Goal: Transaction & Acquisition: Subscribe to service/newsletter

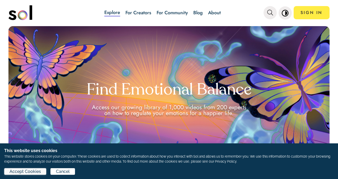
click at [14, 170] on span "Accept Cookies" at bounding box center [24, 171] width 31 height 6
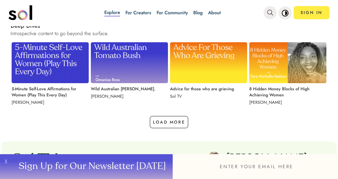
scroll to position [538, 0]
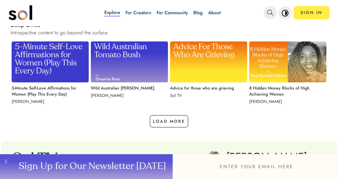
drag, startPoint x: 328, startPoint y: 105, endPoint x: 328, endPoint y: 123, distance: 17.7
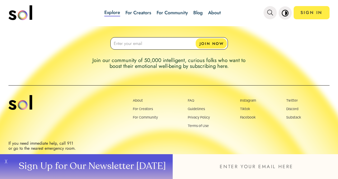
scroll to position [0, 0]
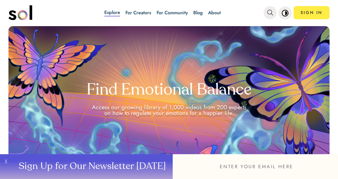
click at [211, 10] on link "About" at bounding box center [214, 12] width 13 height 7
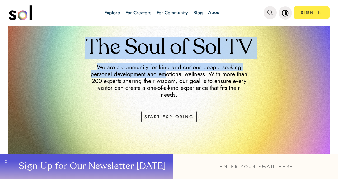
click at [161, 76] on div "The Soul of Sol TV We are a community for kind and curious people seeking perso…" at bounding box center [169, 70] width 322 height 171
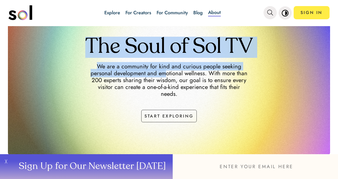
click at [77, 54] on h1 "The Soul of Sol TV" at bounding box center [169, 47] width 322 height 21
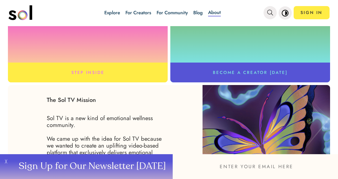
scroll to position [255, 0]
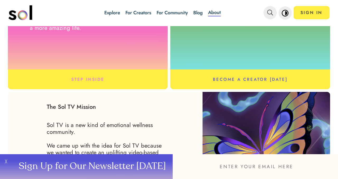
click at [288, 80] on button "BECOME A CREATOR TODAY" at bounding box center [250, 79] width 160 height 20
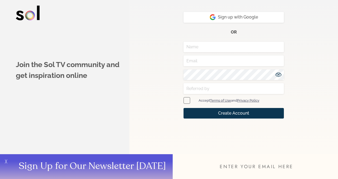
click at [333, 64] on div "Sign up with Google or Accept Terms of Use and Privacy Policy Create Account Ha…" at bounding box center [233, 89] width 208 height 179
click at [190, 20] on button "Sign up with Google" at bounding box center [233, 17] width 100 height 11
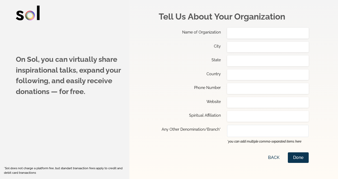
click at [239, 150] on div "Tell Us About Your Organization Name of Organization City State Country Phone N…" at bounding box center [234, 89] width 150 height 179
click at [228, 144] on p "*you can add multiple comma-separated items here" at bounding box center [268, 141] width 82 height 5
click at [245, 116] on input "text" at bounding box center [268, 116] width 82 height 11
type input "p"
type input "Spiritual"
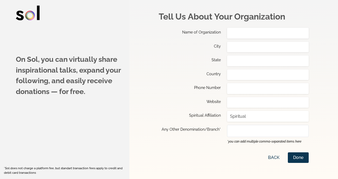
click at [243, 33] on input "text" at bounding box center [268, 33] width 82 height 11
click at [243, 42] on input "text" at bounding box center [268, 47] width 82 height 11
click at [187, 107] on div "Website" at bounding box center [190, 102] width 62 height 11
click at [54, 62] on h1 "On Sol, you can virtually share inspirational talks, expand your following, and…" at bounding box center [68, 75] width 105 height 43
click at [28, 16] on img at bounding box center [28, 13] width 24 height 15
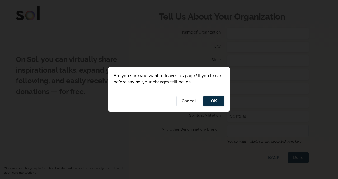
click at [217, 102] on button "OK" at bounding box center [213, 101] width 21 height 11
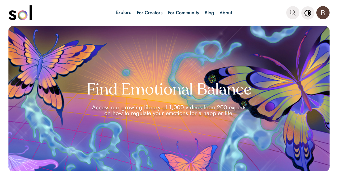
click at [177, 13] on link "For Community" at bounding box center [183, 12] width 31 height 7
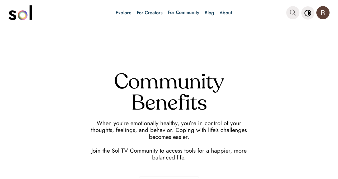
scroll to position [8, 0]
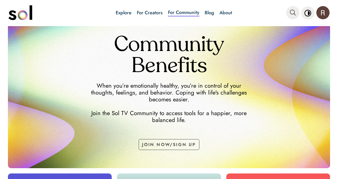
click at [159, 54] on div "Community Benefits When you’re emotionally healthy, you’re in control of your t…" at bounding box center [169, 82] width 322 height 171
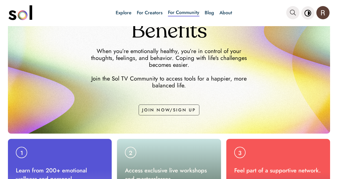
scroll to position [71, 0]
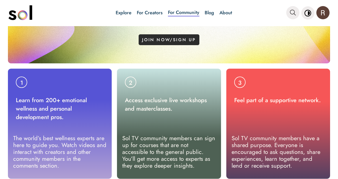
scroll to position [135, 0]
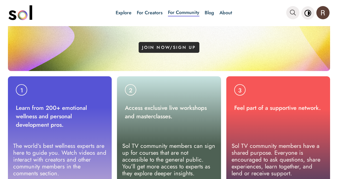
click at [156, 47] on button "JOIN NOW/SIGN UP" at bounding box center [168, 47] width 61 height 11
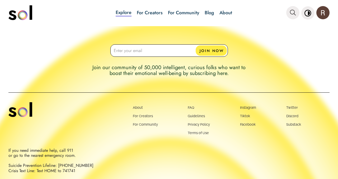
scroll to position [858, 0]
